Goal: Transaction & Acquisition: Purchase product/service

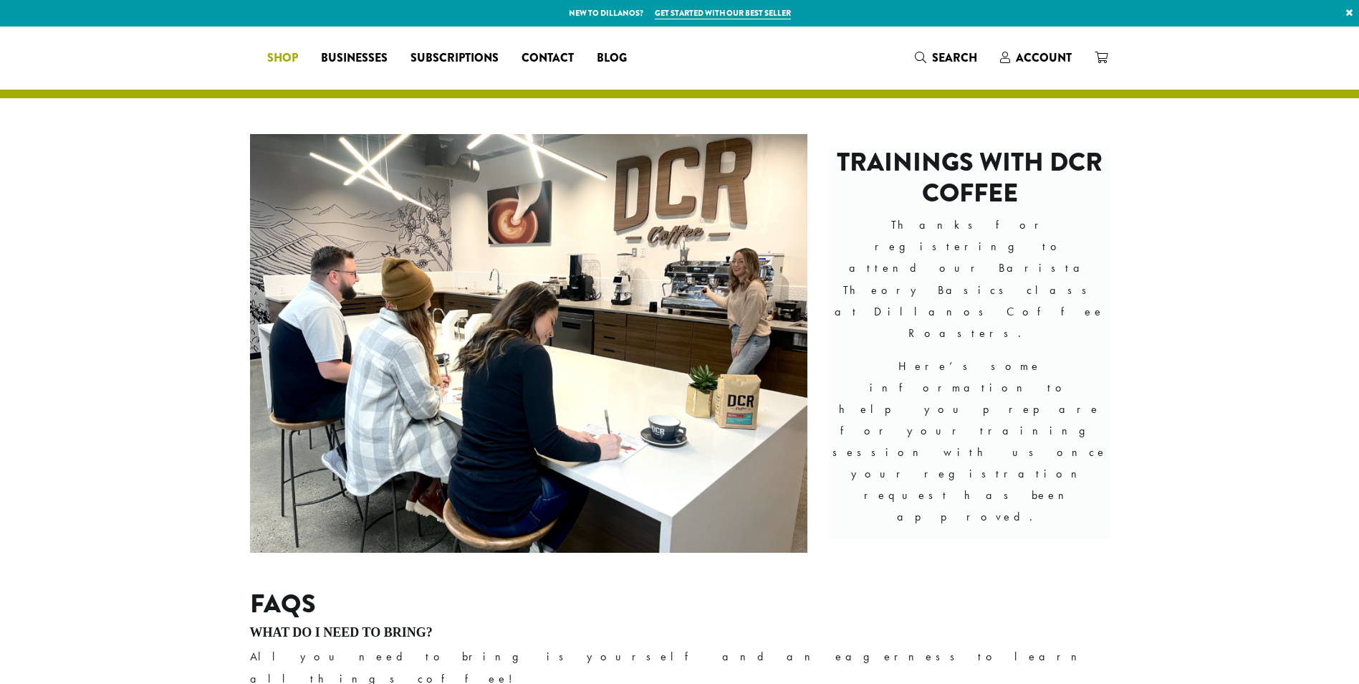
click at [298, 55] on span "Shop" at bounding box center [282, 58] width 31 height 18
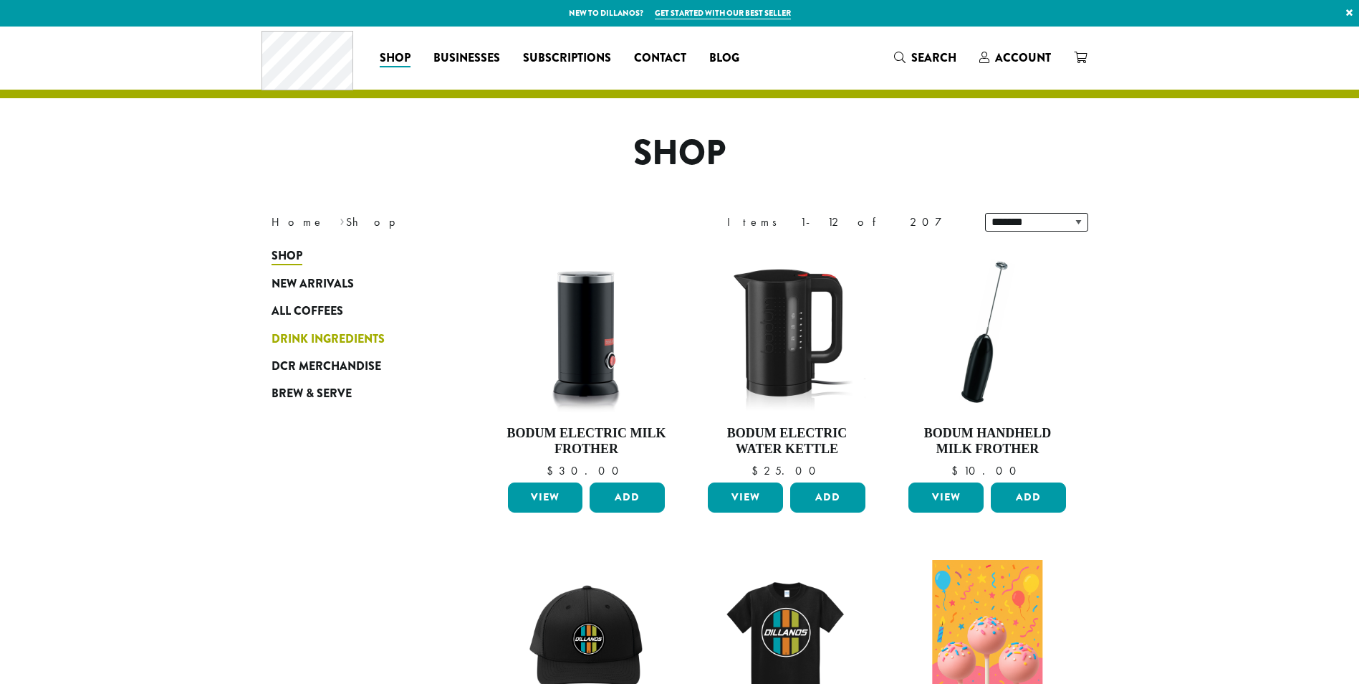
click at [292, 254] on span "Shop" at bounding box center [287, 256] width 31 height 18
click at [317, 335] on span "Drink Ingredients" at bounding box center [328, 339] width 113 height 18
click at [332, 335] on span "Drink Ingredients" at bounding box center [328, 339] width 113 height 18
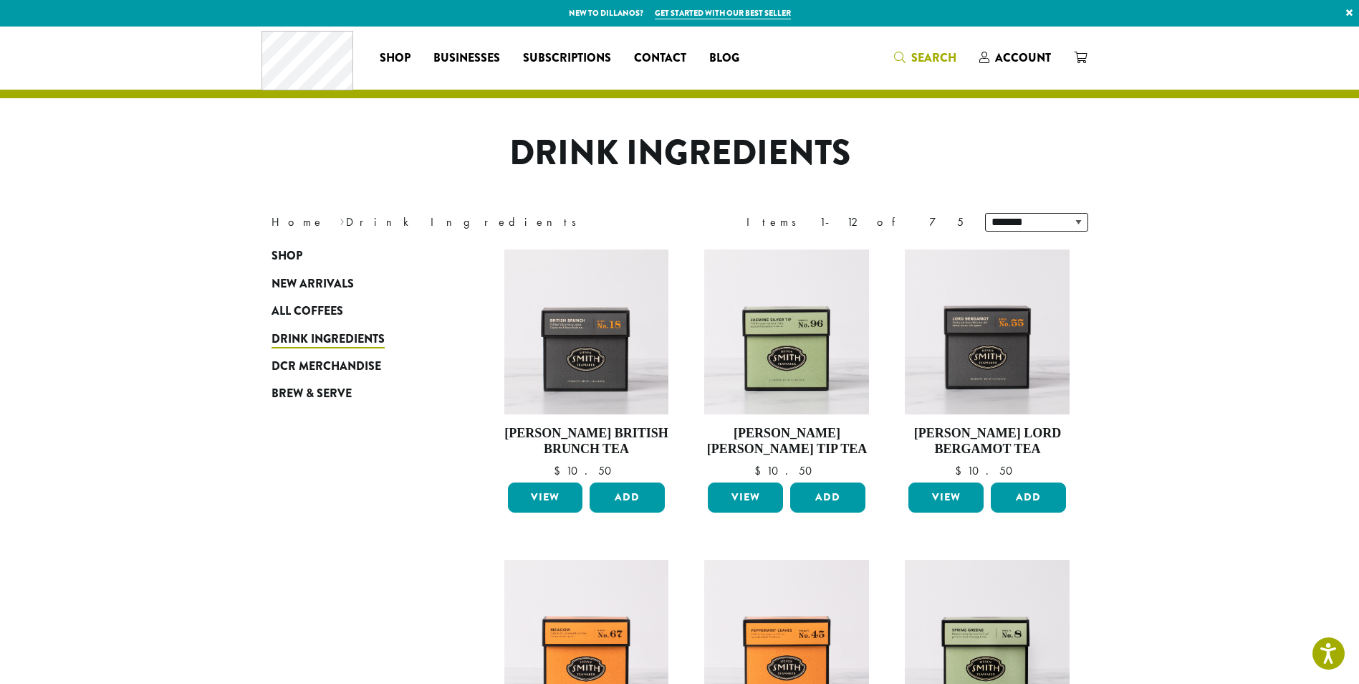
click at [940, 52] on span "Search" at bounding box center [933, 57] width 45 height 16
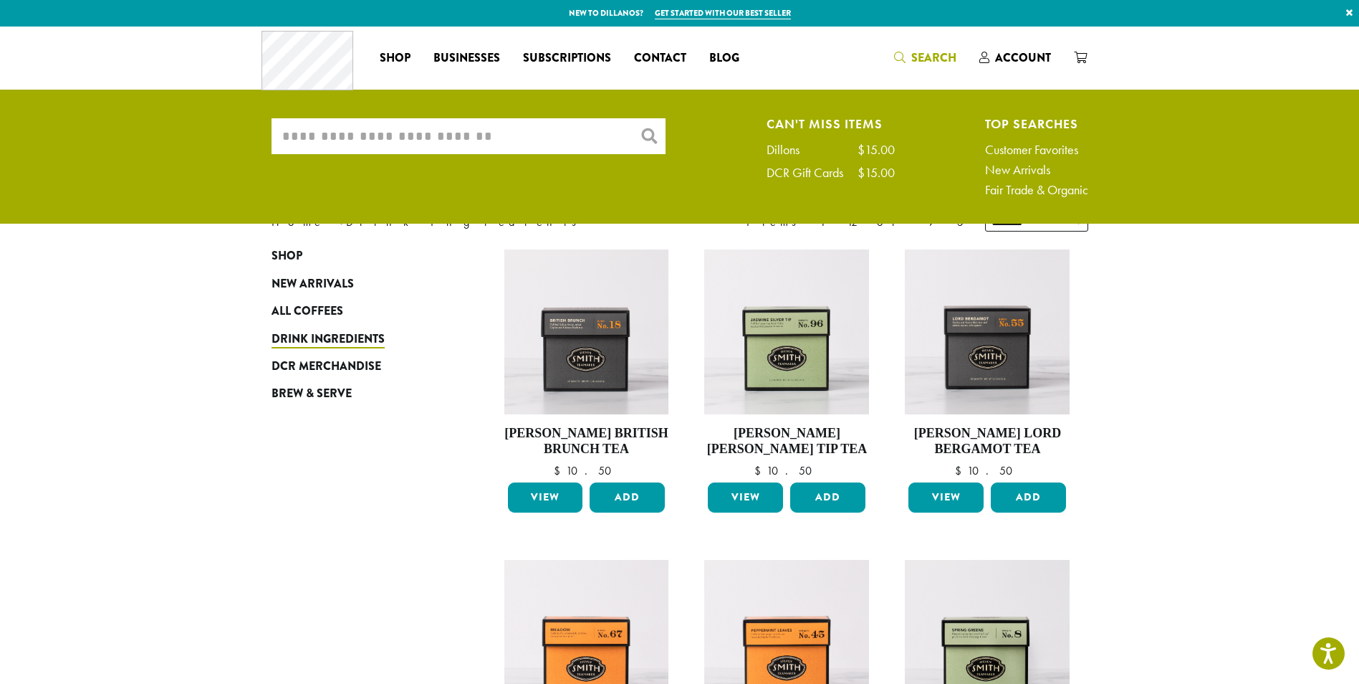
click at [570, 130] on input "What are you searching for?" at bounding box center [469, 136] width 394 height 36
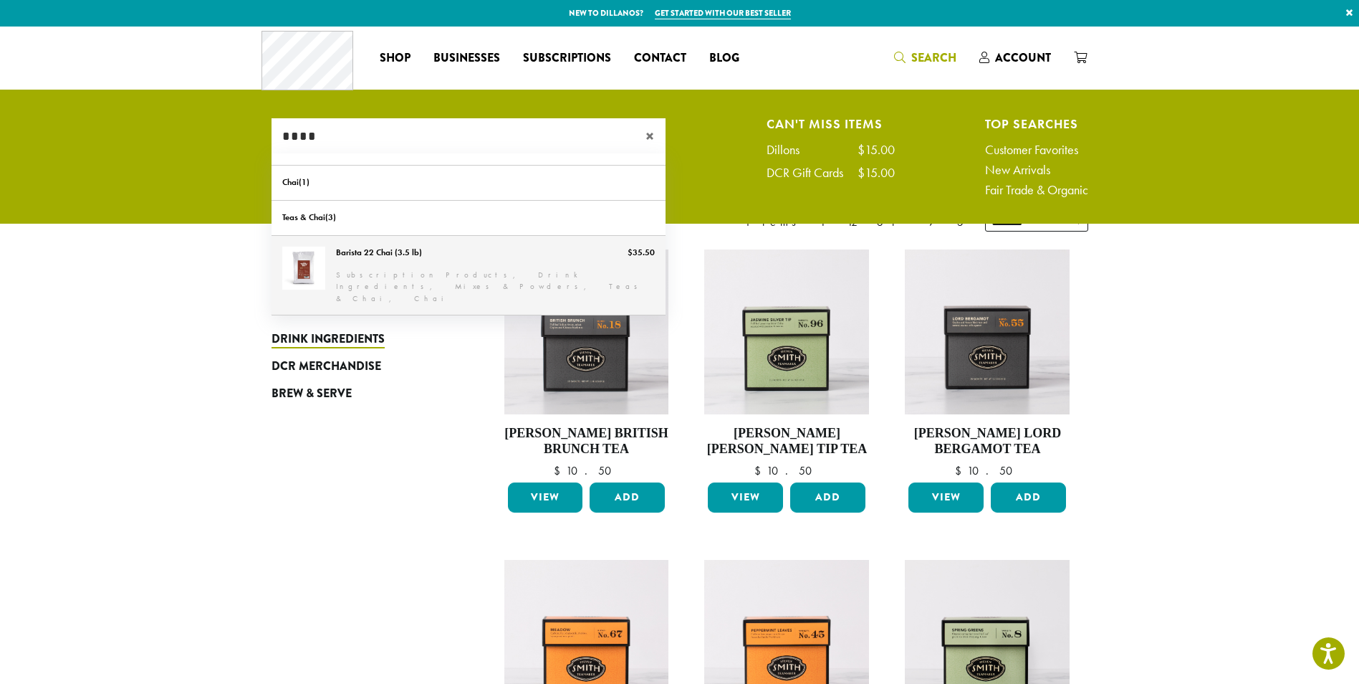
type input "****"
click at [382, 257] on link "Barista 22 Chai (3.5 lb)" at bounding box center [469, 276] width 394 height 80
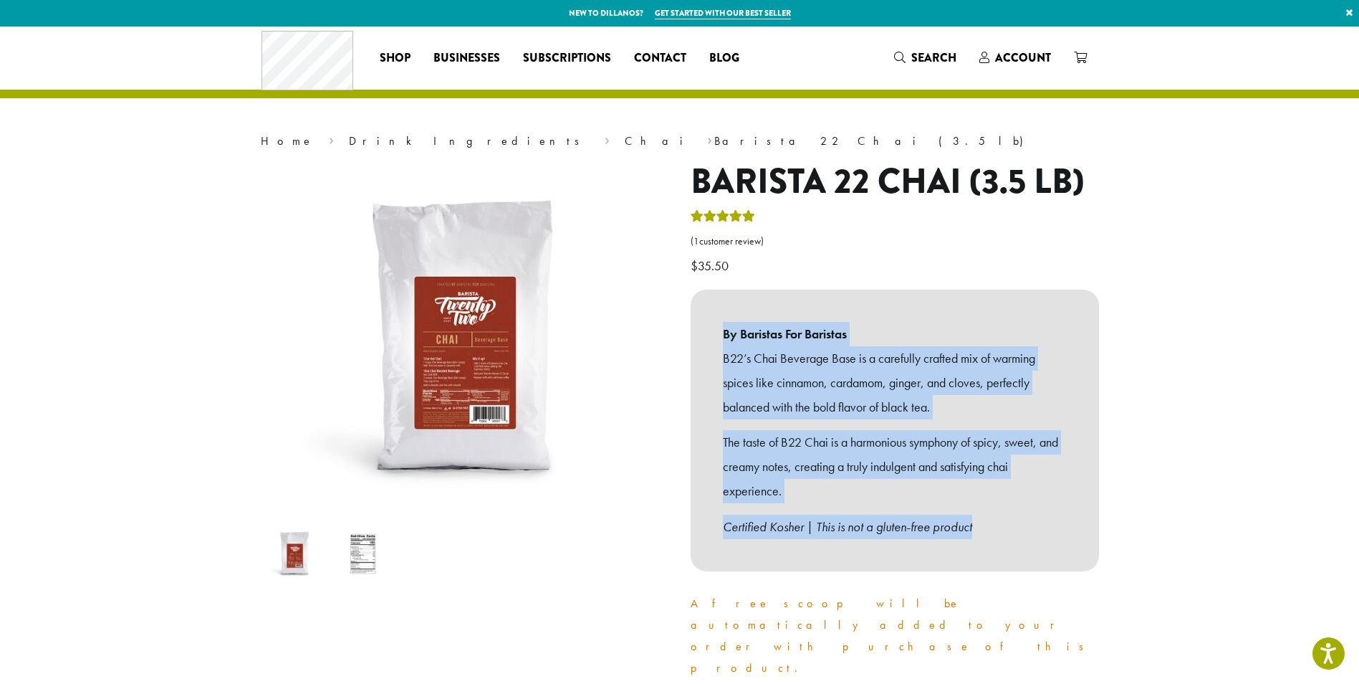
drag, startPoint x: 686, startPoint y: 329, endPoint x: 1114, endPoint y: 552, distance: 482.7
copy div "By Baristas For Baristas B22’s Chai Beverage Base is a carefully crafted mix of…"
